Goal: Transaction & Acquisition: Purchase product/service

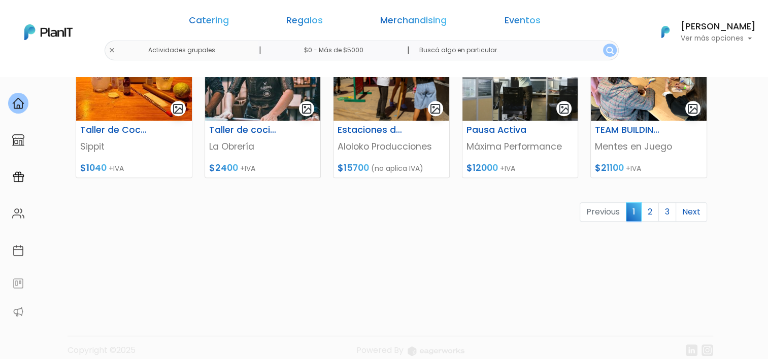
scroll to position [528, 0]
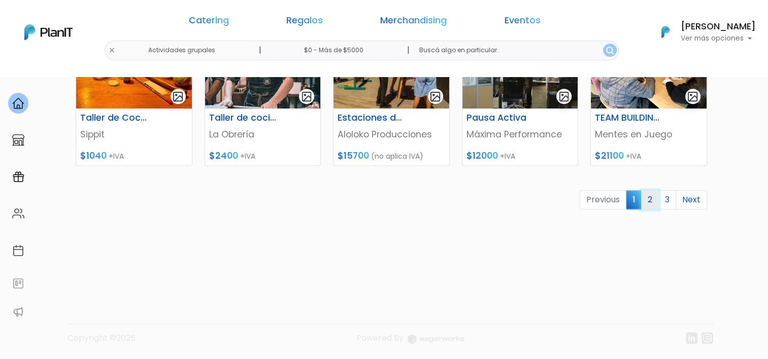
click at [649, 202] on link "2" at bounding box center [650, 199] width 18 height 19
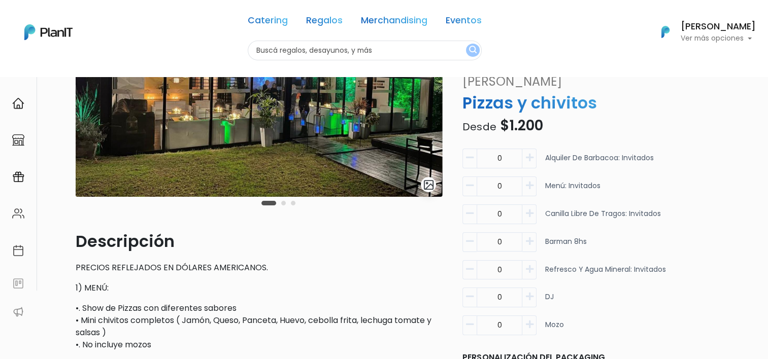
scroll to position [152, 0]
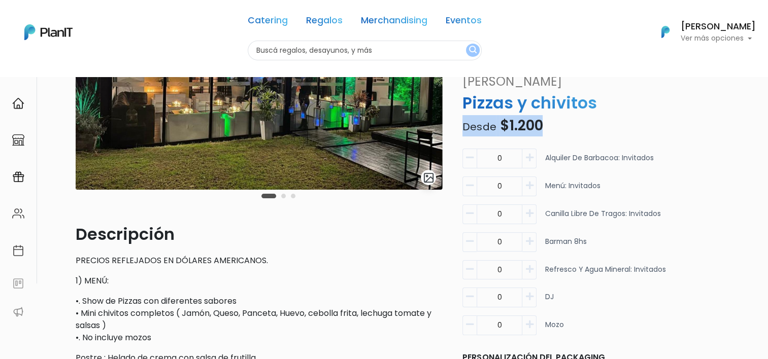
drag, startPoint x: 459, startPoint y: 110, endPoint x: 557, endPoint y: 119, distance: 98.5
click at [557, 119] on div "Complejo Quinta de Arteaga Pizzas y chivitos Desde $1.200 Descripción PRECIOS R…" at bounding box center [564, 280] width 217 height 489
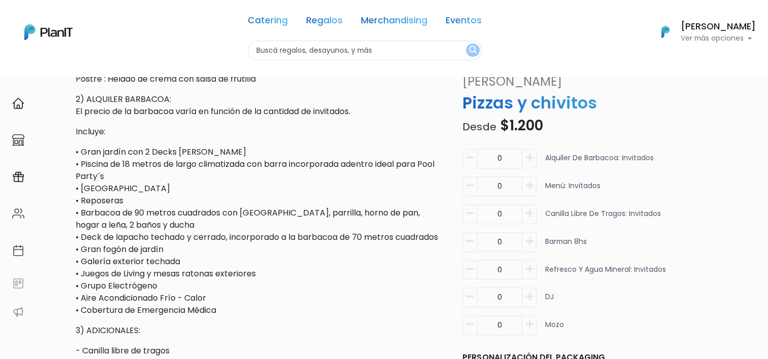
scroll to position [406, 0]
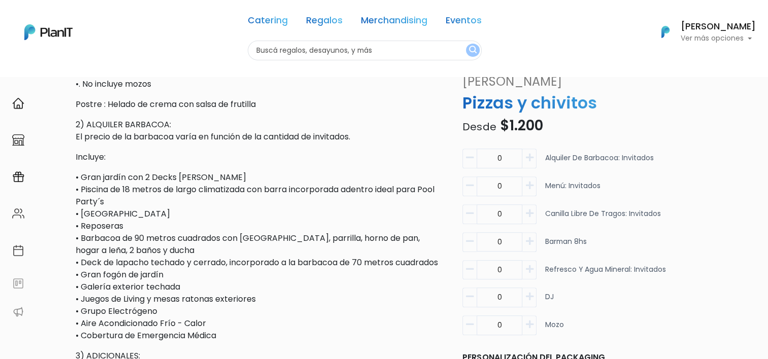
click at [531, 153] on icon "button" at bounding box center [530, 157] width 8 height 9
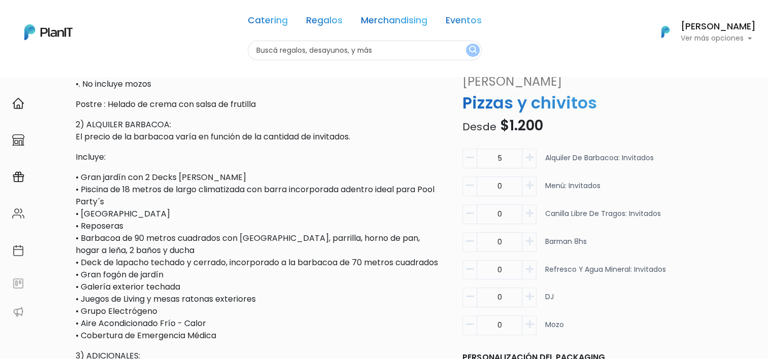
click at [531, 153] on icon "button" at bounding box center [530, 157] width 8 height 9
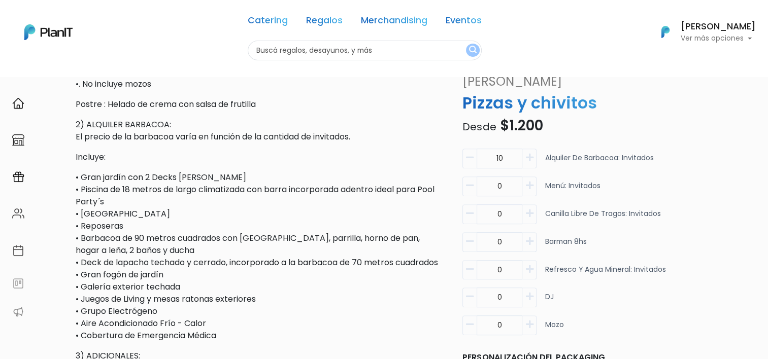
click at [531, 153] on icon "button" at bounding box center [530, 157] width 8 height 9
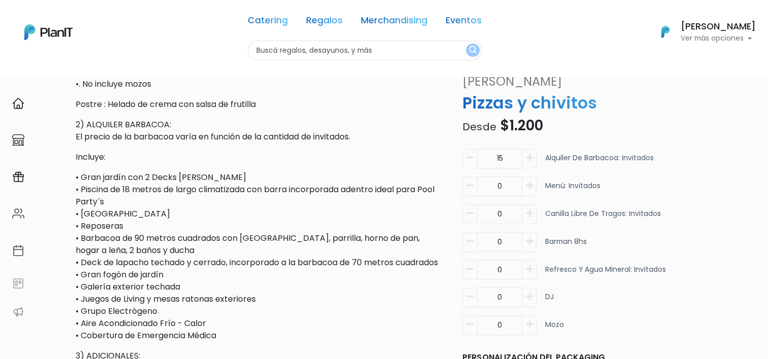
click at [531, 153] on icon "button" at bounding box center [530, 157] width 8 height 9
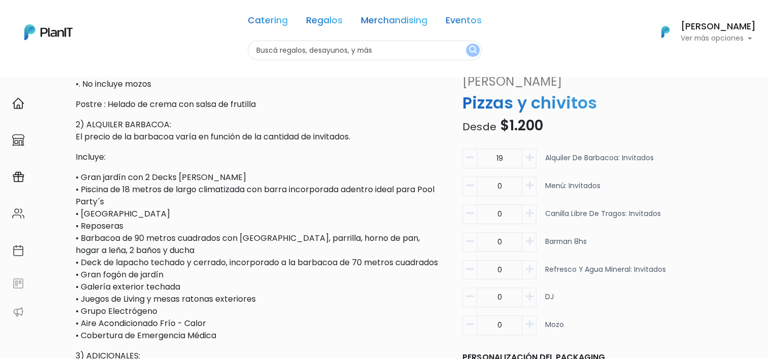
type input "20"
click at [529, 177] on button "button" at bounding box center [529, 187] width 14 height 20
type input "1"
click at [529, 205] on button "button" at bounding box center [529, 215] width 14 height 20
type input "1"
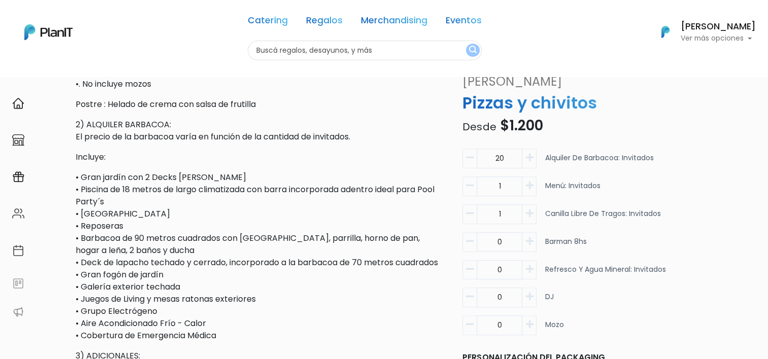
click at [528, 237] on icon "button" at bounding box center [530, 241] width 8 height 9
type input "1"
click at [534, 260] on button "button" at bounding box center [529, 270] width 14 height 20
type input "1"
click at [534, 288] on button "button" at bounding box center [529, 298] width 14 height 20
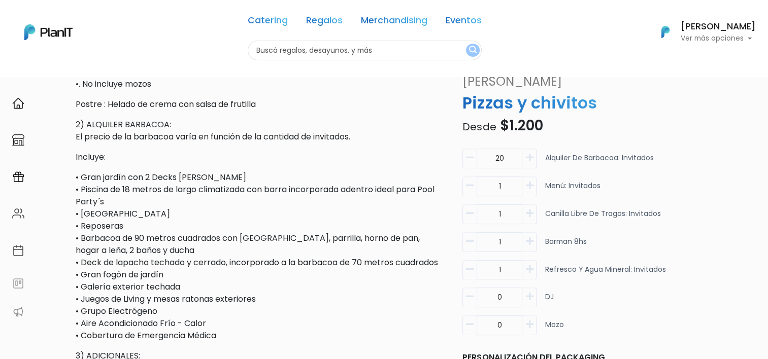
type input "1"
click at [538, 316] on div "0 Mozo" at bounding box center [565, 330] width 205 height 28
click at [527, 316] on button "button" at bounding box center [529, 326] width 14 height 20
type input "1"
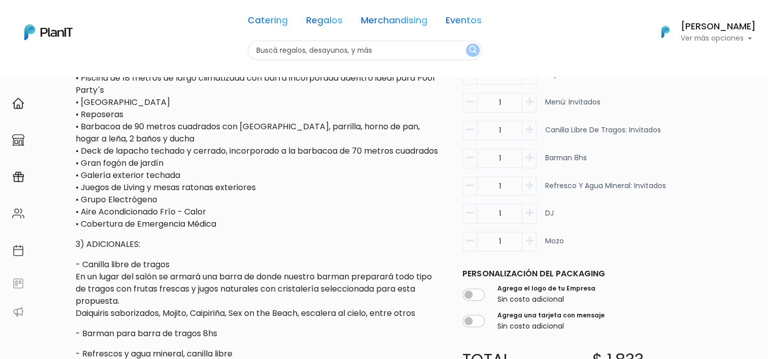
scroll to position [660, 0]
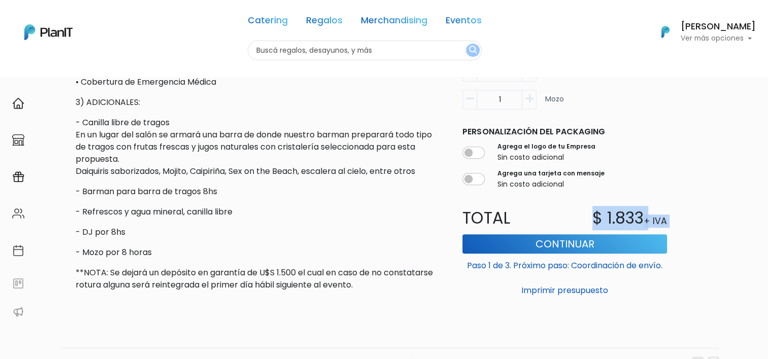
drag, startPoint x: 596, startPoint y: 224, endPoint x: 679, endPoint y: 225, distance: 83.8
drag, startPoint x: 596, startPoint y: 230, endPoint x: 687, endPoint y: 241, distance: 92.5
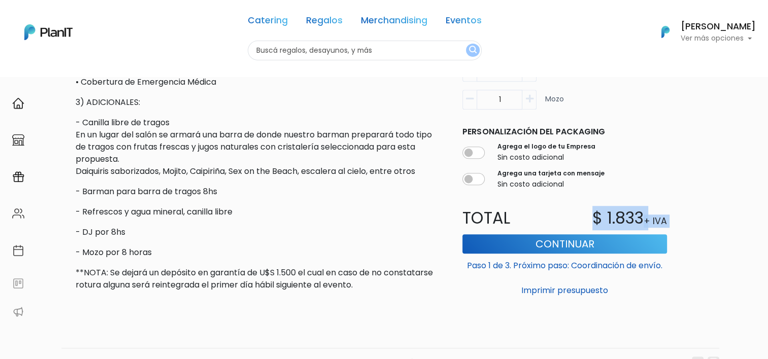
click at [669, 227] on div "$ 1.833 + IVA" at bounding box center [619, 218] width 108 height 24
drag, startPoint x: 669, startPoint y: 234, endPoint x: 598, endPoint y: 234, distance: 71.1
click at [598, 231] on div "$ 1.833 + IVA" at bounding box center [619, 218] width 108 height 24
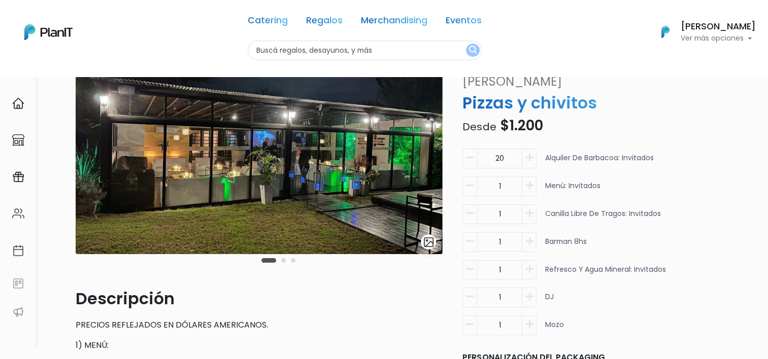
scroll to position [0, 0]
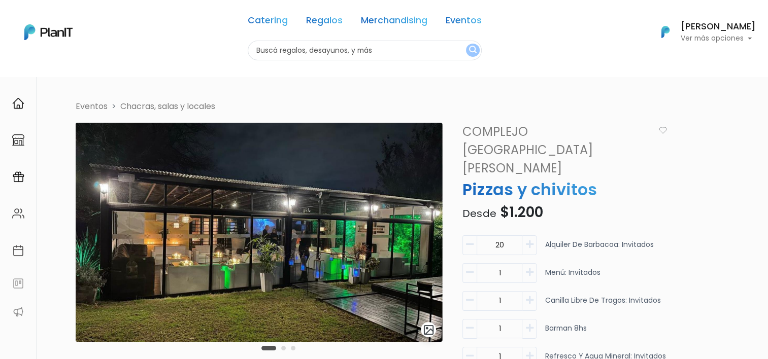
click at [280, 349] on div "Carousel Pagination" at bounding box center [278, 348] width 39 height 12
click at [282, 349] on button "Carousel Page 2" at bounding box center [283, 348] width 5 height 5
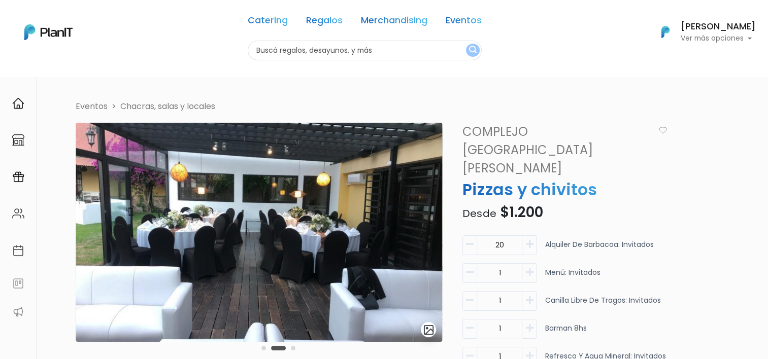
click at [293, 351] on div "Carousel Pagination" at bounding box center [278, 348] width 39 height 12
click at [292, 347] on button "Carousel Page 3" at bounding box center [293, 348] width 5 height 5
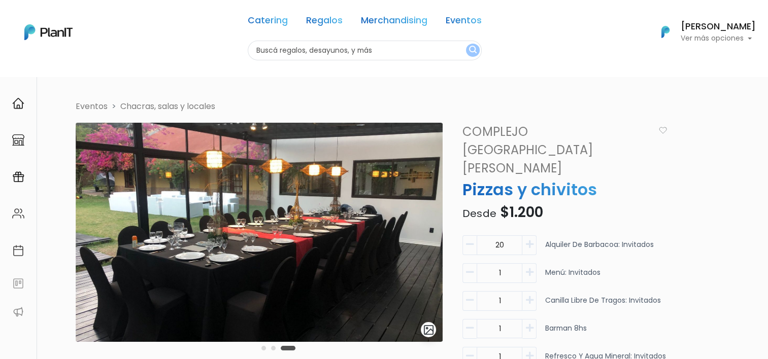
click at [262, 347] on button "Carousel Page 1" at bounding box center [263, 348] width 5 height 5
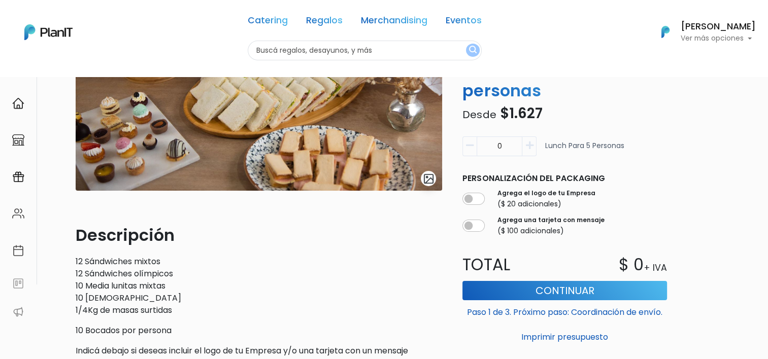
scroll to position [152, 0]
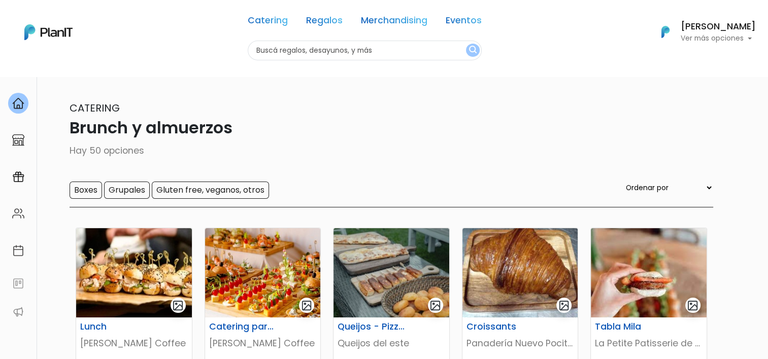
click at [182, 49] on div "Catering Regalos Merchandising Eventos Brunch y almuerzos | $0 - Más de $5000 |…" at bounding box center [384, 32] width 768 height 56
click at [367, 46] on input "text" at bounding box center [365, 51] width 234 height 20
type input "torta"
click at [466, 44] on button "submit" at bounding box center [473, 50] width 14 height 13
